Goal: Communication & Community: Share content

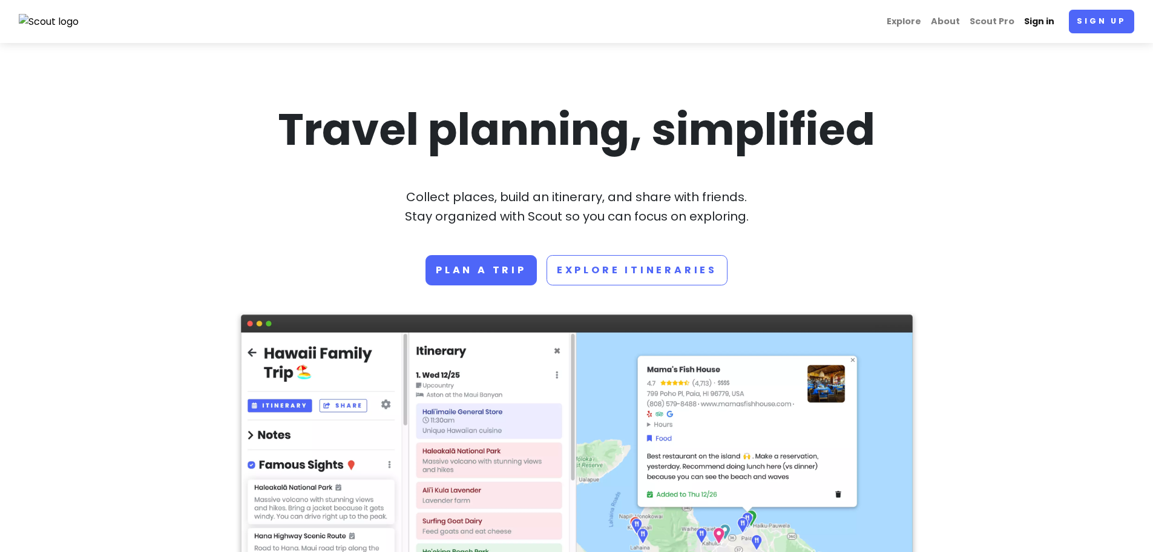
click at [1041, 14] on link "Sign in" at bounding box center [1040, 22] width 40 height 24
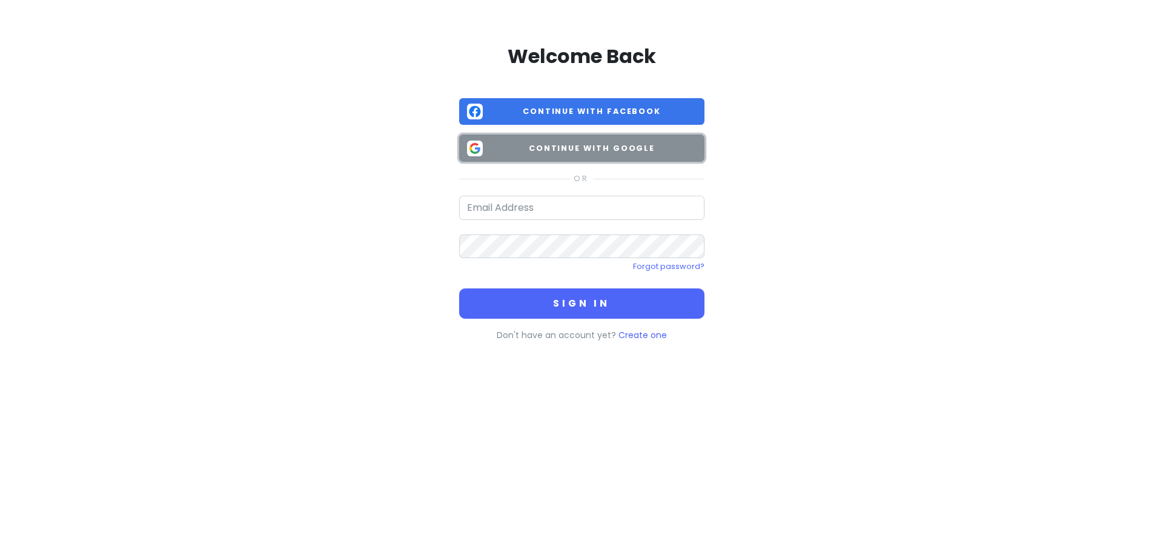
click at [598, 146] on span "Continue with Google" at bounding box center [591, 148] width 209 height 12
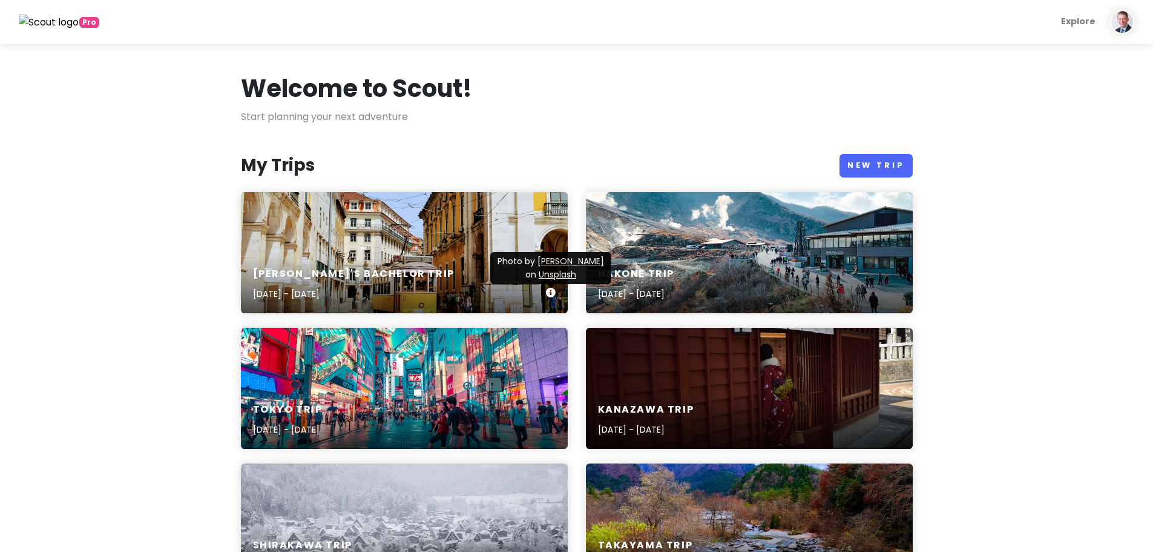
click at [450, 266] on div "[PERSON_NAME]'s Bachelor Trip [DATE] - [DATE]" at bounding box center [404, 285] width 327 height 58
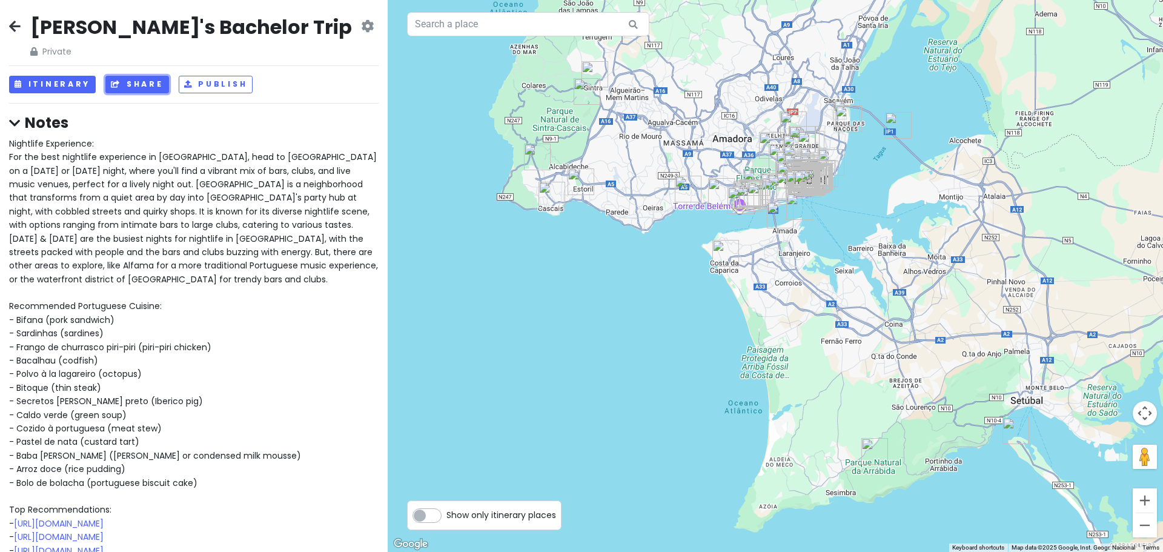
click at [134, 86] on button "Share" at bounding box center [136, 85] width 63 height 18
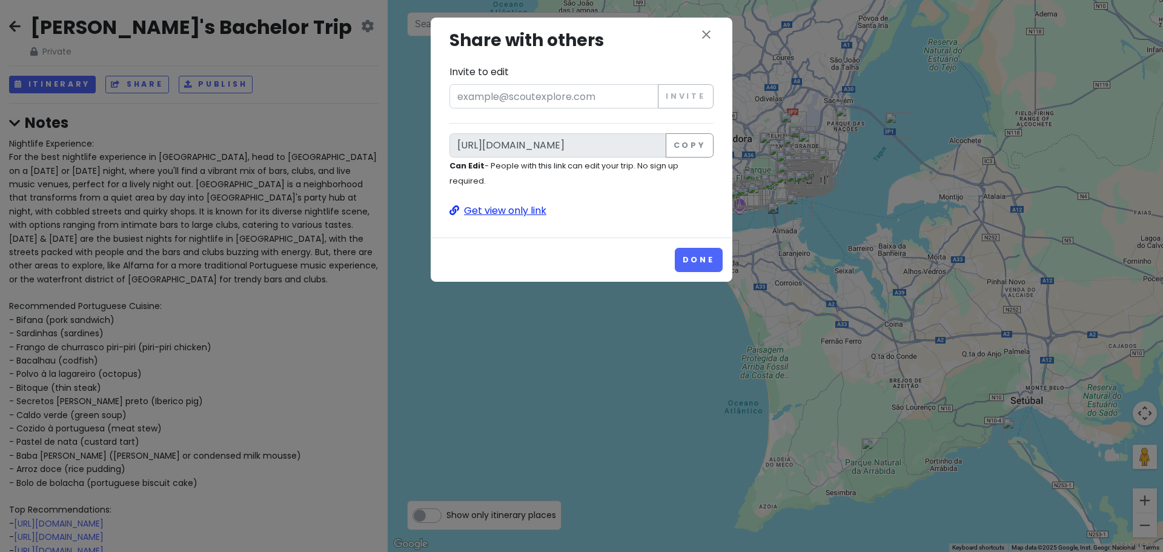
click at [530, 208] on p "Get view only link" at bounding box center [581, 211] width 264 height 16
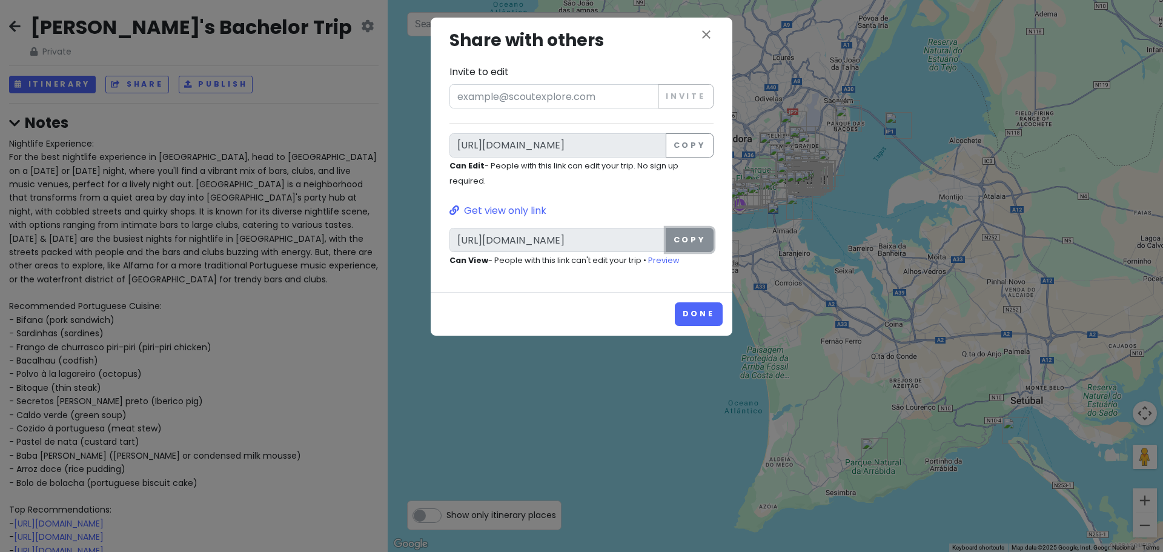
click at [696, 244] on button "Copy" at bounding box center [689, 240] width 48 height 24
click at [710, 308] on button "Done" at bounding box center [699, 314] width 48 height 24
